Goal: Information Seeking & Learning: Learn about a topic

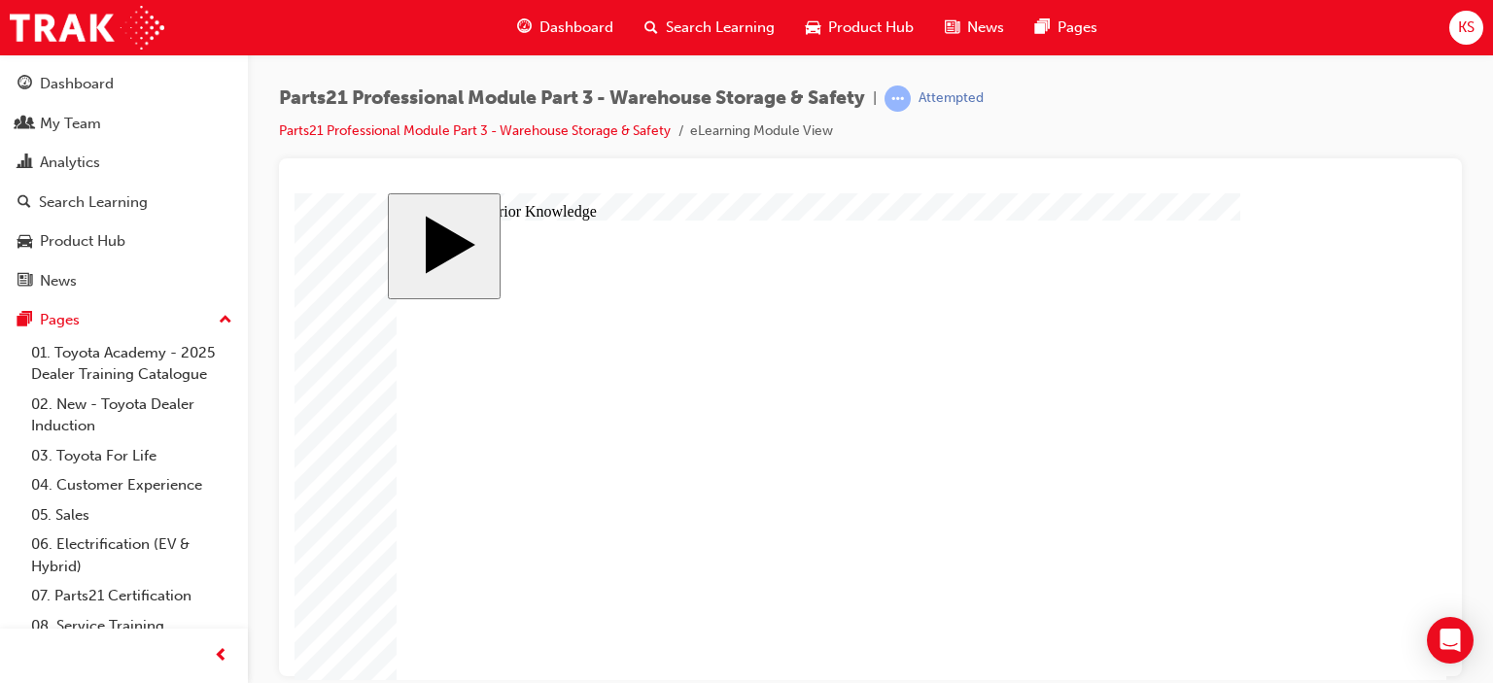
scroll to position [144, 0]
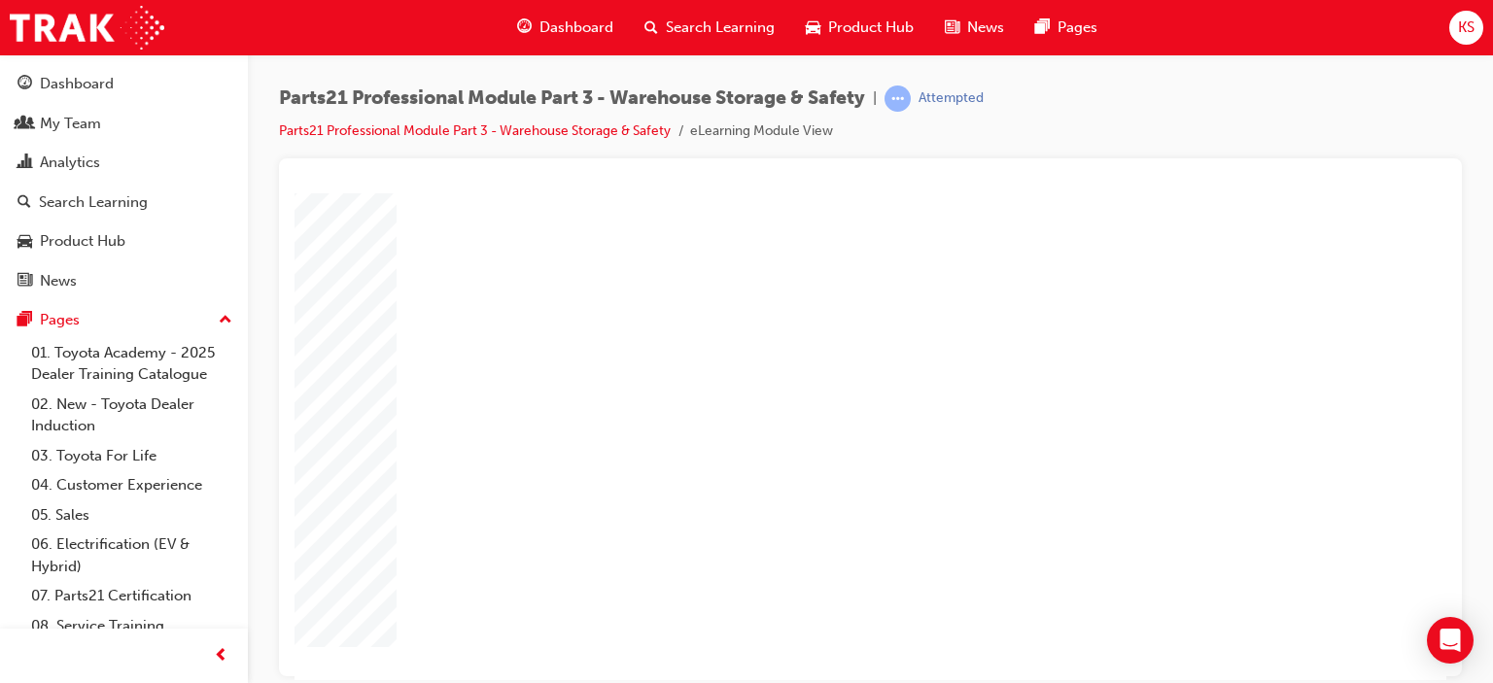
type input "12"
